Goal: Information Seeking & Learning: Learn about a topic

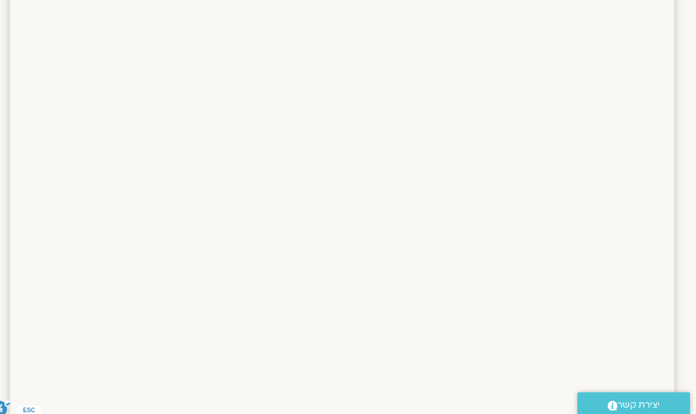
scroll to position [389, 0]
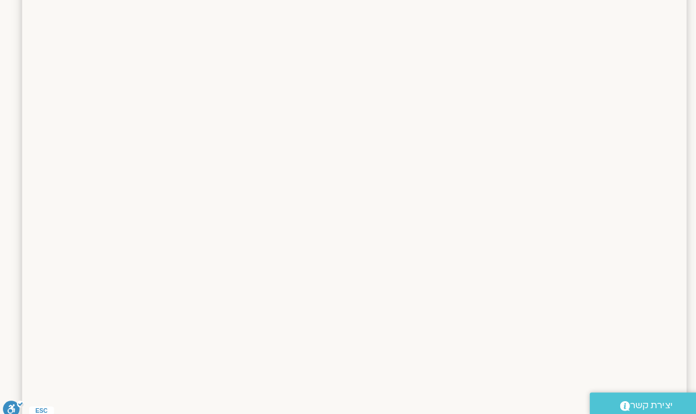
scroll to position [619, 0]
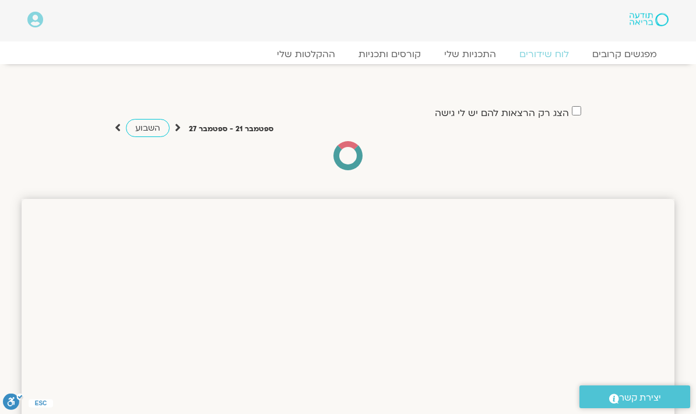
click at [315, 54] on link "ההקלטות שלי" at bounding box center [306, 54] width 82 height 12
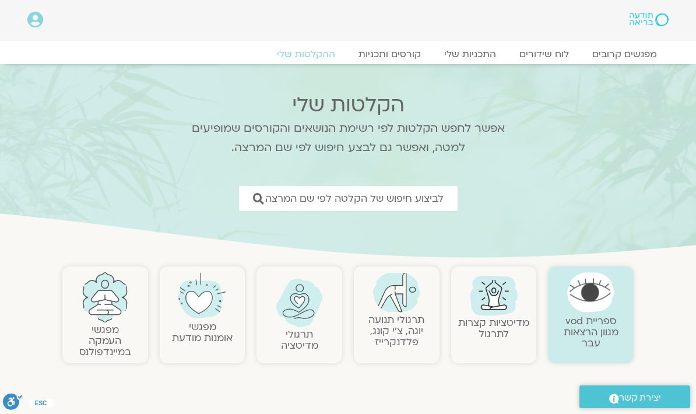
click at [427, 203] on span "לביצוע חיפוש של הקלטה לפי שם המרצה" at bounding box center [354, 198] width 178 height 11
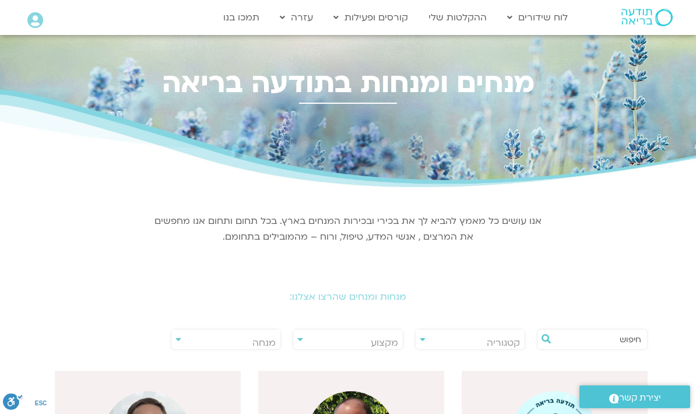
click at [600, 332] on input "text" at bounding box center [598, 339] width 86 height 20
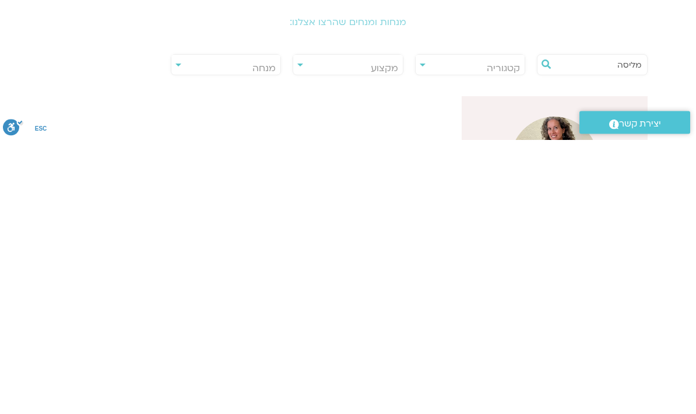
type input "מליסה"
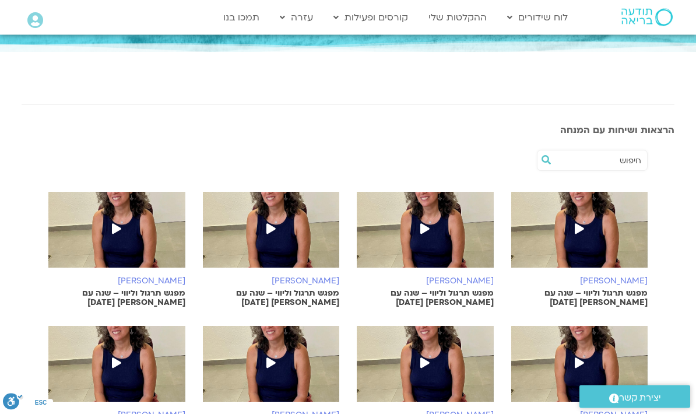
scroll to position [129, 0]
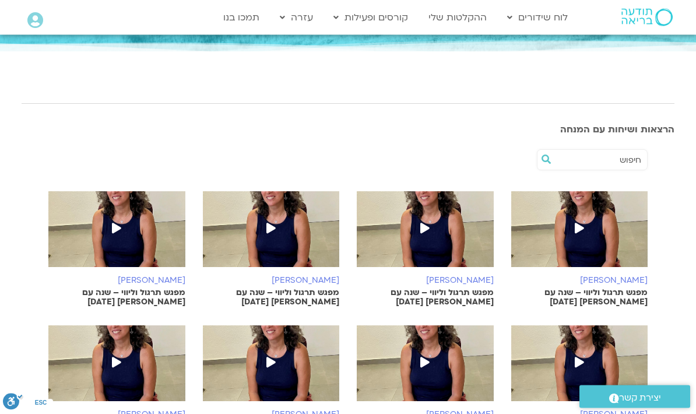
click at [610, 235] on img at bounding box center [579, 235] width 137 height 87
click at [611, 192] on img at bounding box center [579, 235] width 137 height 87
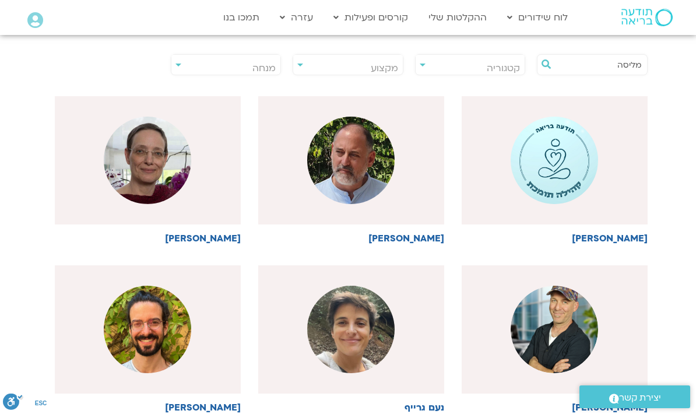
scroll to position [0, -1]
click at [589, 64] on input "מליסה" at bounding box center [598, 65] width 86 height 20
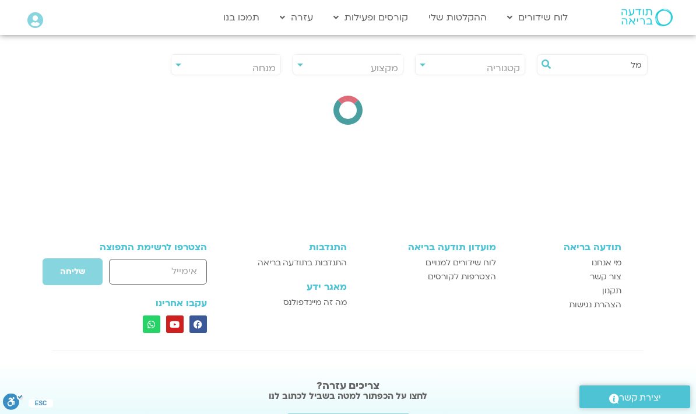
type input "מ"
type input "דקל"
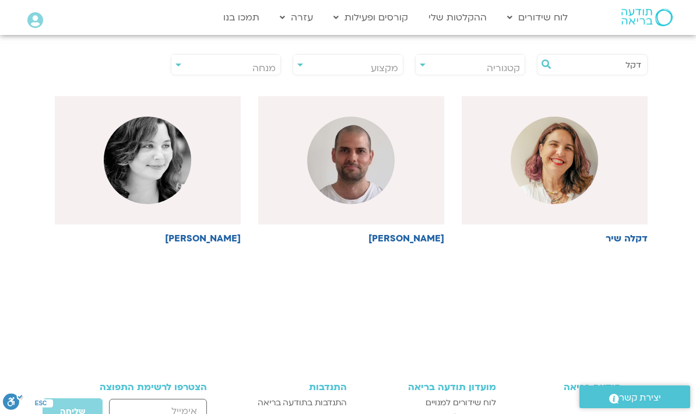
click at [591, 117] on div at bounding box center [555, 160] width 186 height 128
click at [388, 164] on img at bounding box center [350, 160] width 87 height 87
click at [390, 171] on img at bounding box center [350, 160] width 87 height 87
click at [359, 167] on img at bounding box center [350, 160] width 87 height 87
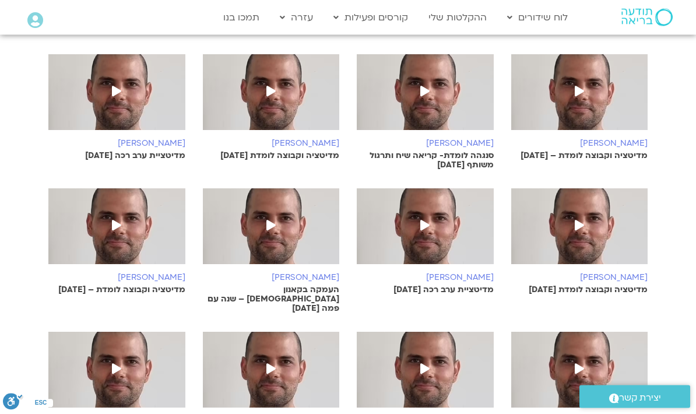
scroll to position [458, 0]
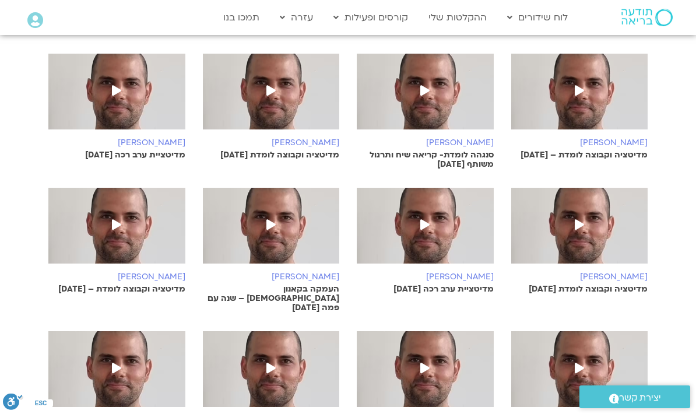
click at [290, 251] on img at bounding box center [271, 231] width 137 height 87
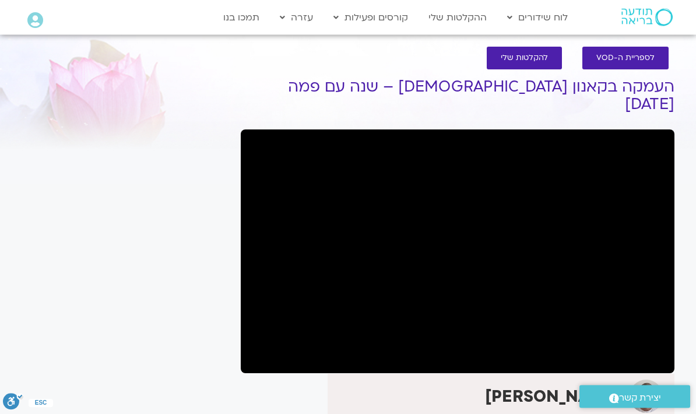
scroll to position [6, 0]
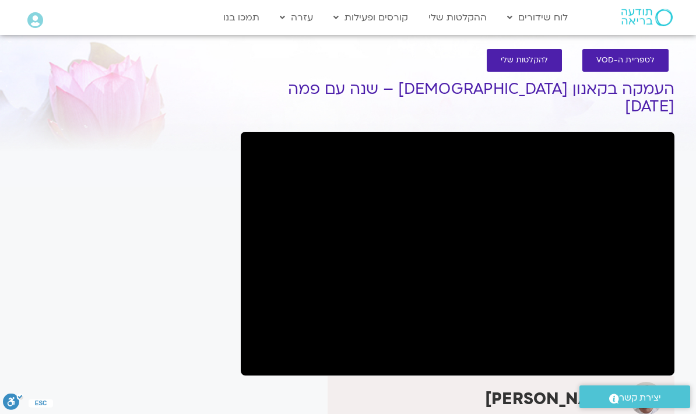
click at [191, 125] on div "It seems we can't find what you're looking for. It seems we can't find what you…" at bounding box center [125, 387] width 219 height 653
click at [69, 73] on div at bounding box center [125, 87] width 207 height 43
click at [299, 72] on div "לספריית ה-VOD להקלטות שלי" at bounding box center [457, 60] width 422 height 34
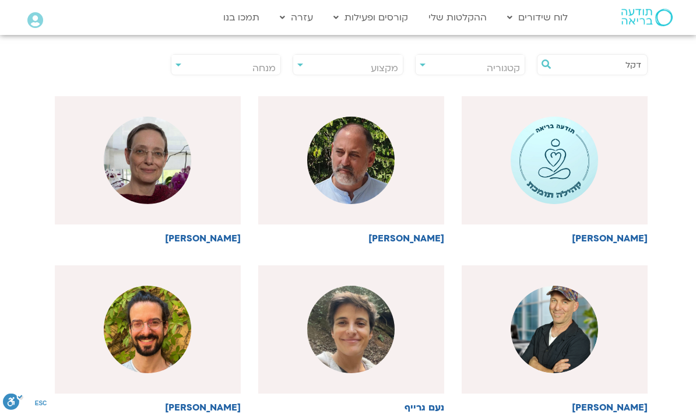
scroll to position [0, -1]
